Goal: Find specific page/section: Find specific page/section

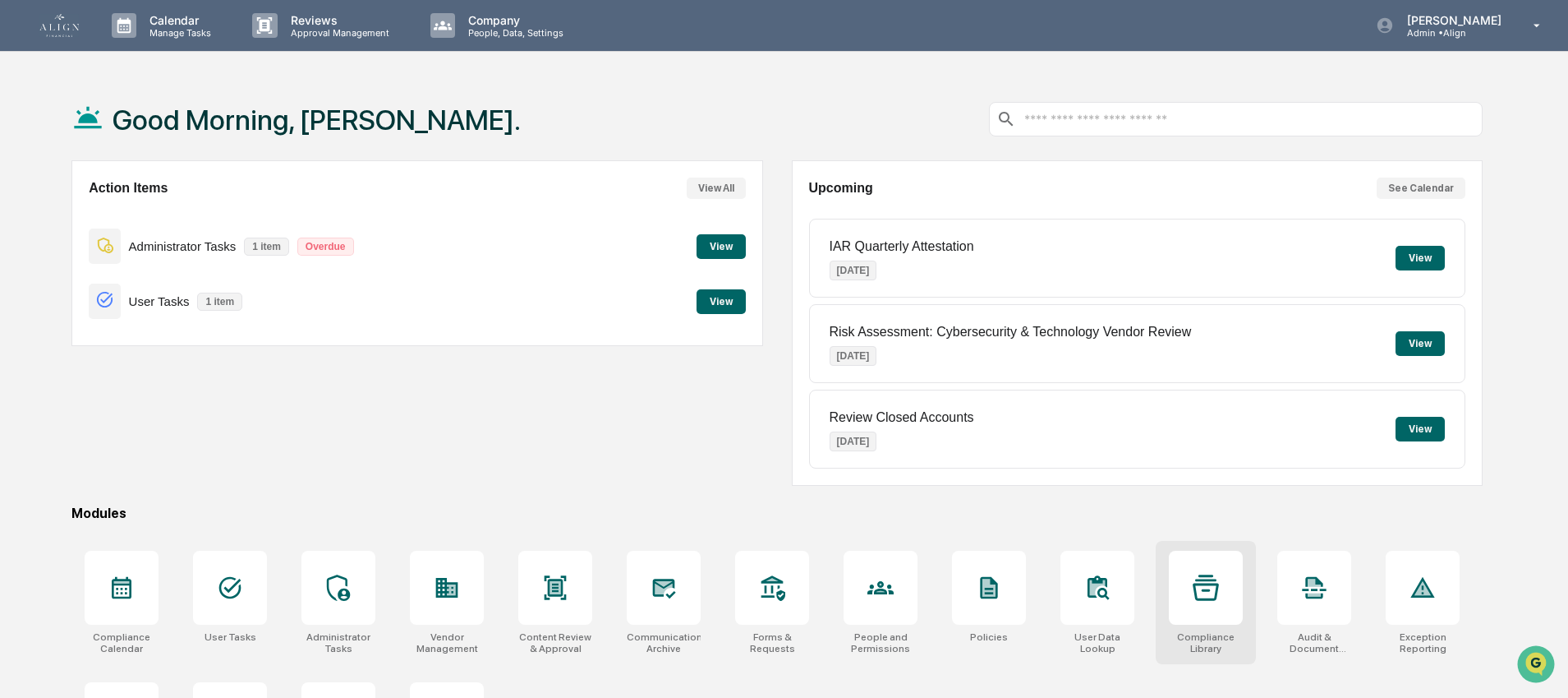
click at [1208, 581] on icon at bounding box center [1206, 587] width 26 height 26
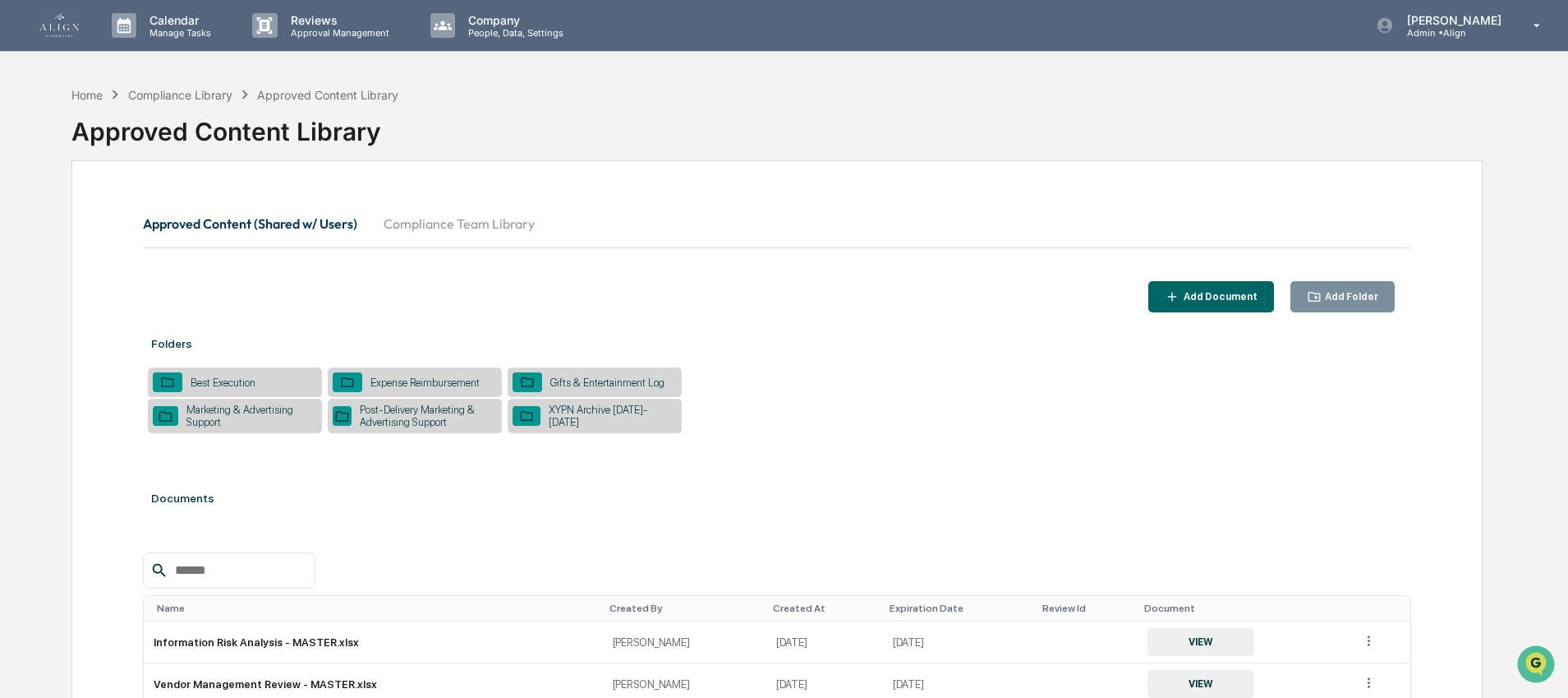
click at [645, 380] on div "Gifts & Entertainment Log" at bounding box center [607, 382] width 131 height 13
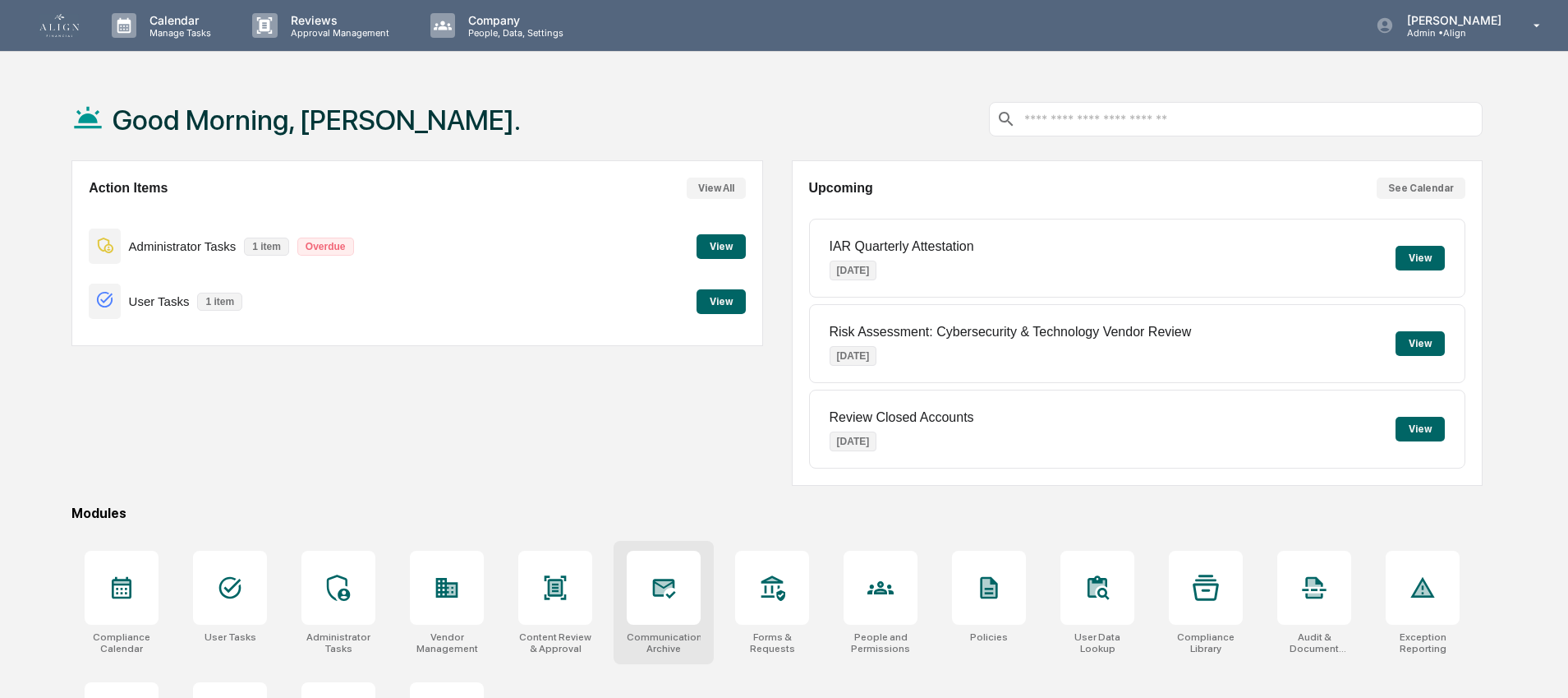
click at [635, 580] on div at bounding box center [663, 588] width 74 height 74
